Goal: Task Accomplishment & Management: Complete application form

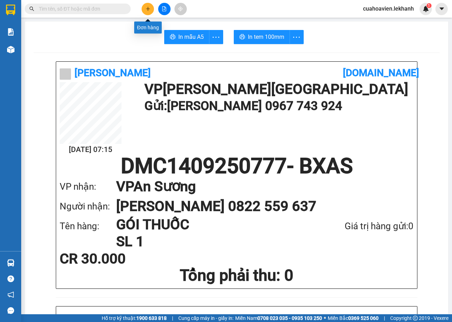
click at [151, 11] on button at bounding box center [148, 9] width 12 height 12
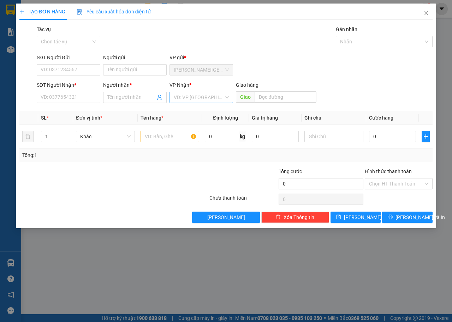
click at [194, 99] on input "search" at bounding box center [199, 97] width 50 height 11
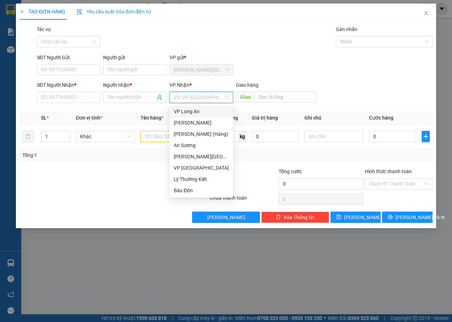
click at [185, 110] on div "VP Long An" at bounding box center [201, 112] width 55 height 8
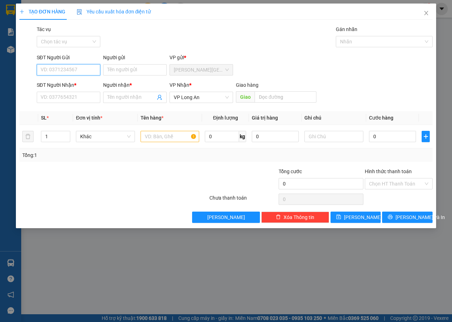
click at [60, 71] on input "SĐT Người Gửi" at bounding box center [69, 69] width 64 height 11
type input "0941559557"
click at [124, 71] on input "Người gửi" at bounding box center [135, 69] width 64 height 11
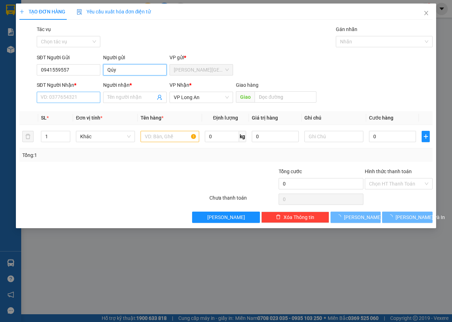
type input "Qúy"
click at [66, 96] on input "SĐT Người Nhận *" at bounding box center [69, 97] width 64 height 11
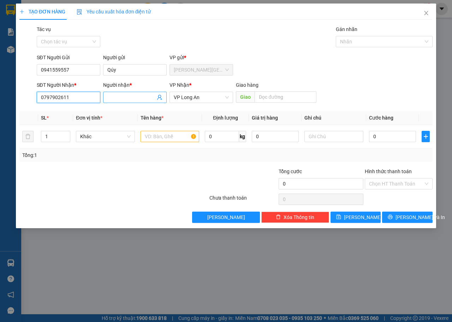
type input "0797902611"
click at [121, 98] on input "Người nhận *" at bounding box center [131, 98] width 48 height 8
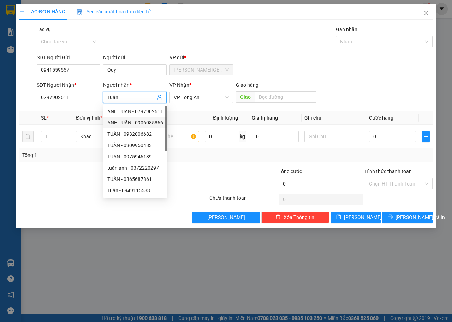
type input "Tuấn"
click at [235, 170] on div at bounding box center [243, 180] width 69 height 25
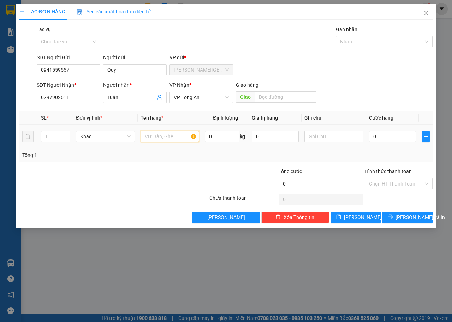
click at [164, 134] on input "text" at bounding box center [169, 136] width 59 height 11
type input "2 cục đồ"
click at [54, 138] on input "1" at bounding box center [55, 136] width 29 height 11
type input "2"
click at [388, 137] on input "0" at bounding box center [392, 136] width 47 height 11
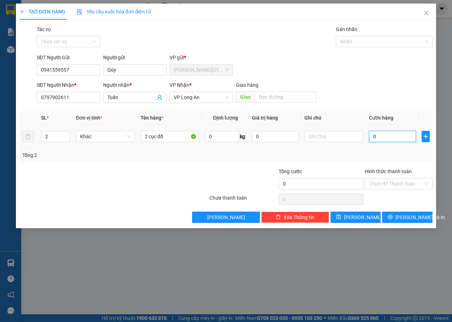
type input "8"
type input "80"
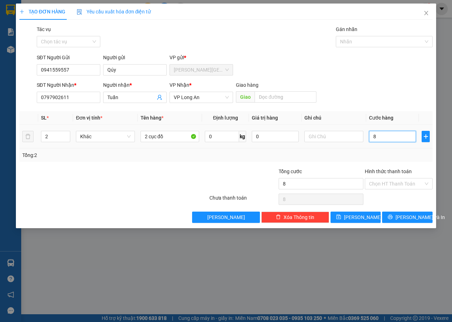
type input "80"
type input "800"
type input "8.000"
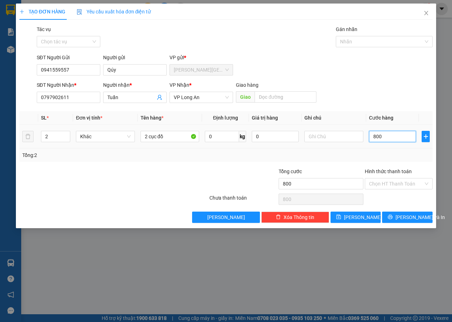
type input "8.000"
type input "80.000"
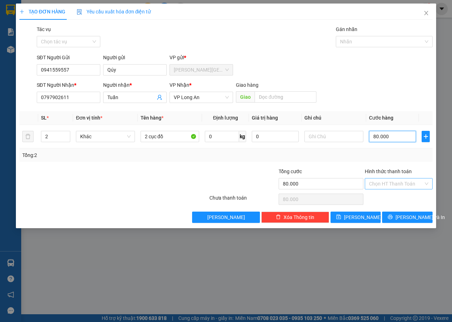
type input "80.000"
click at [400, 181] on input "Hình thức thanh toán" at bounding box center [396, 184] width 54 height 11
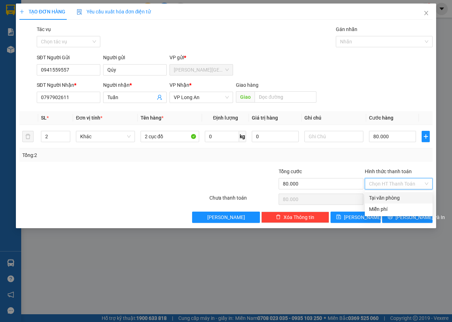
click at [395, 196] on div "Tại văn phòng" at bounding box center [398, 198] width 59 height 8
type input "0"
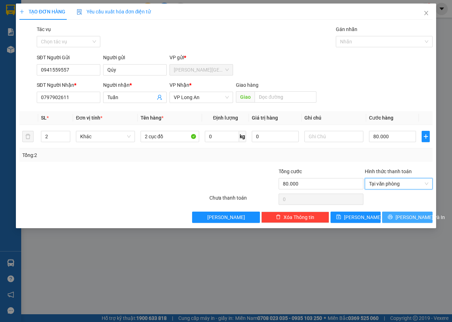
click at [410, 217] on span "[PERSON_NAME] và In" at bounding box center [419, 218] width 49 height 8
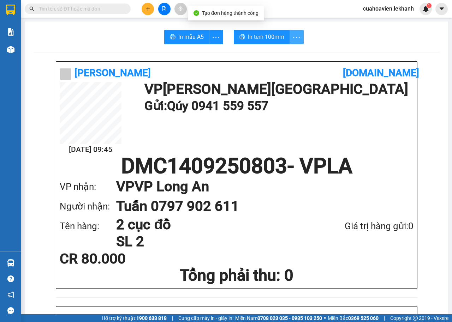
click at [292, 38] on icon "more" at bounding box center [296, 37] width 9 height 9
click at [279, 52] on div "In tem 100mm theo số lượng (2)" at bounding box center [261, 53] width 71 height 8
click at [265, 36] on span "In tem 100mm" at bounding box center [266, 36] width 36 height 9
